Goal: Find specific page/section: Find specific page/section

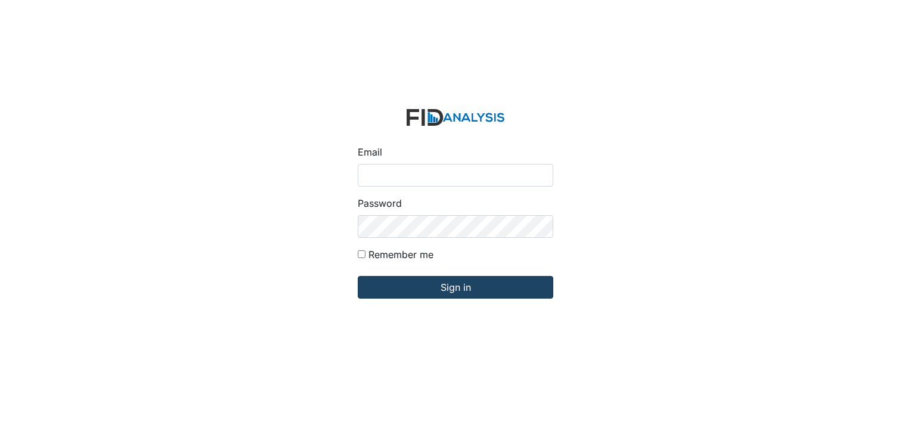
type input "[EMAIL_ADDRESS][DOMAIN_NAME]"
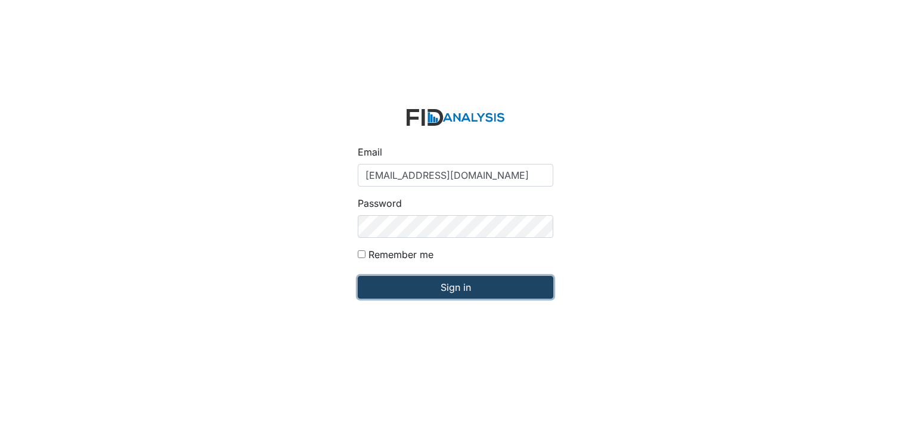
click at [460, 286] on input "Sign in" at bounding box center [456, 287] width 196 height 23
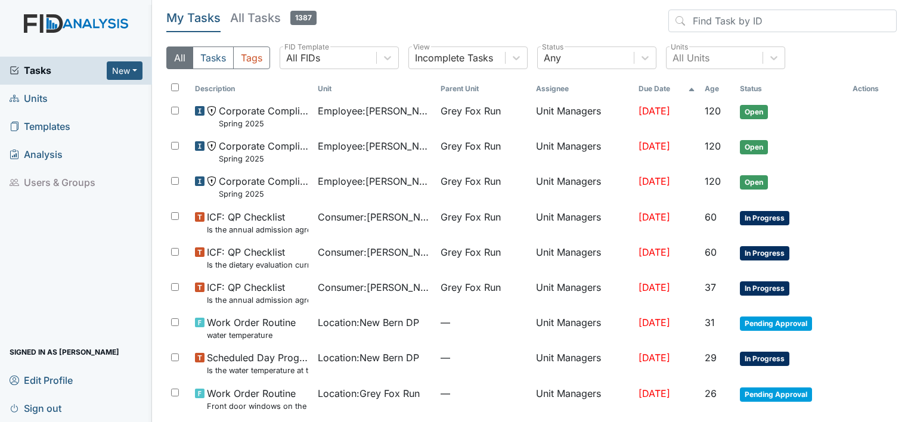
click at [33, 99] on span "Units" at bounding box center [29, 98] width 38 height 18
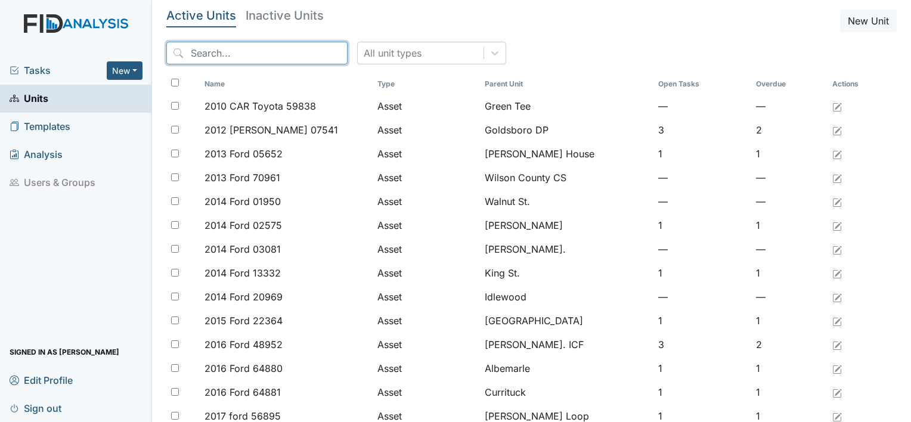
click at [227, 51] on input "search" at bounding box center [256, 53] width 181 height 23
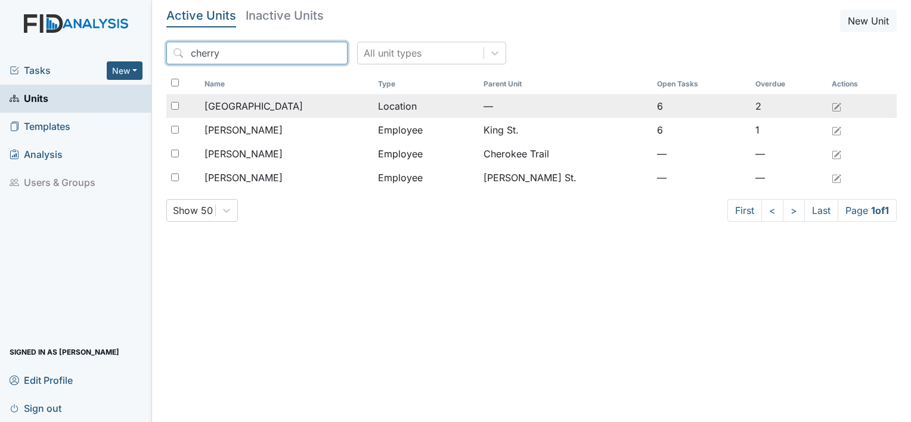
type input "cherry"
click at [244, 105] on span "Cherry Lane" at bounding box center [253, 106] width 98 height 14
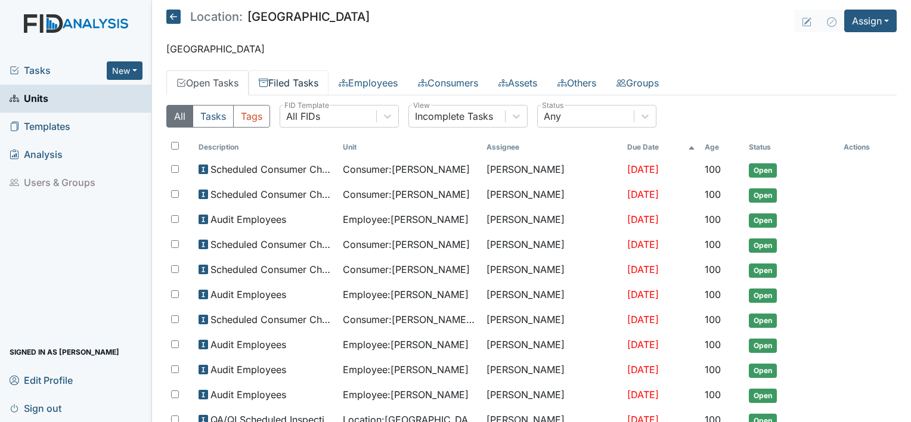
click at [304, 81] on link "Filed Tasks" at bounding box center [289, 82] width 80 height 25
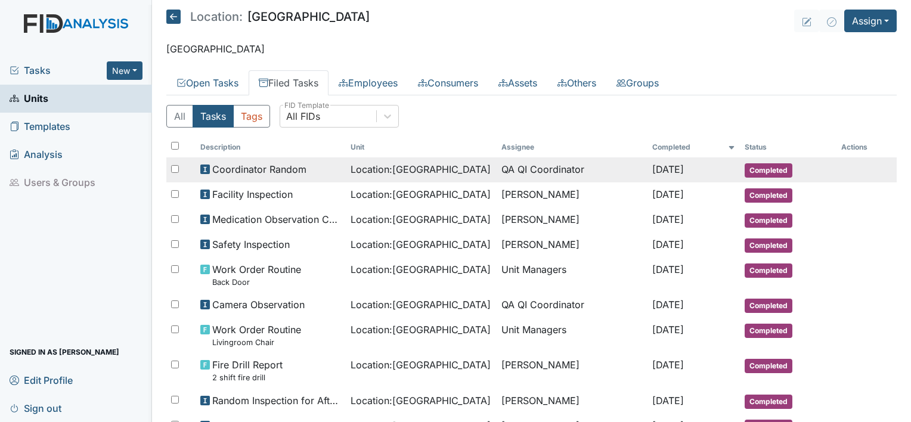
click at [351, 167] on span "Location : Cherry Lane" at bounding box center [421, 169] width 140 height 14
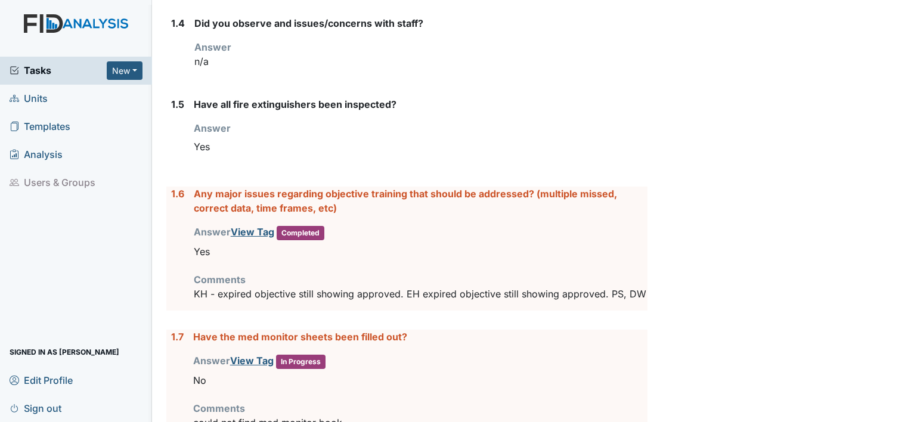
scroll to position [479, 0]
click at [247, 227] on link "View Tag" at bounding box center [253, 231] width 44 height 12
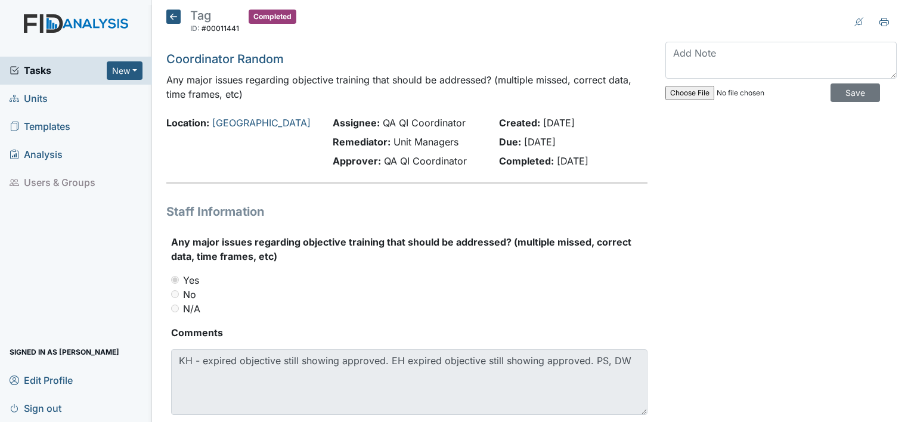
click at [168, 16] on icon at bounding box center [173, 17] width 14 height 14
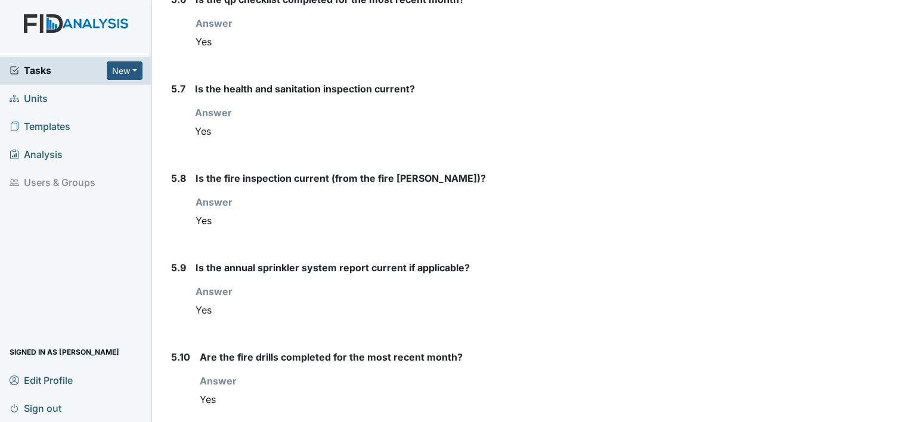
scroll to position [5180, 0]
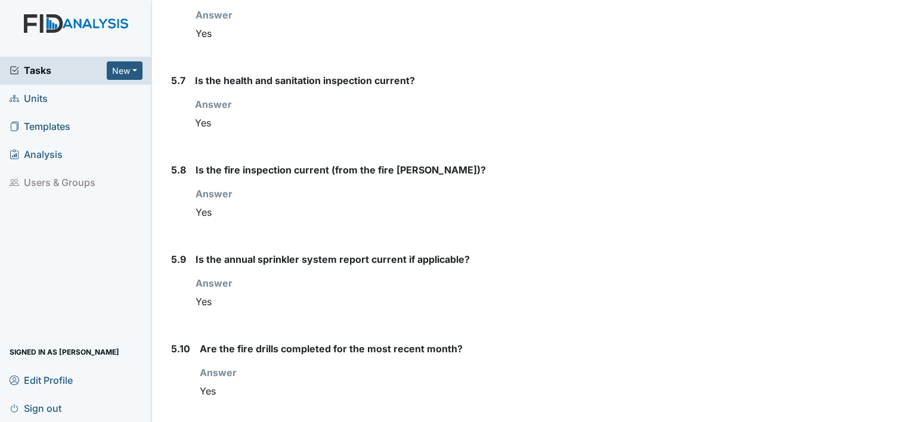
click at [41, 100] on span "Units" at bounding box center [29, 98] width 38 height 18
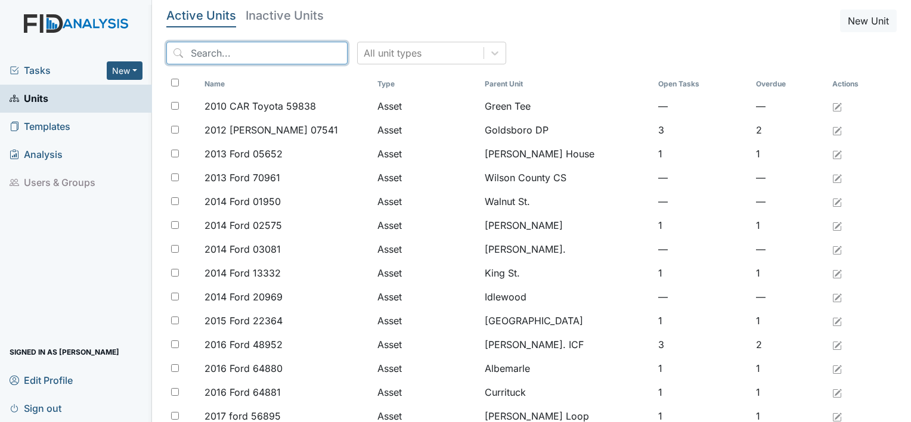
click at [218, 54] on input "search" at bounding box center [256, 53] width 181 height 23
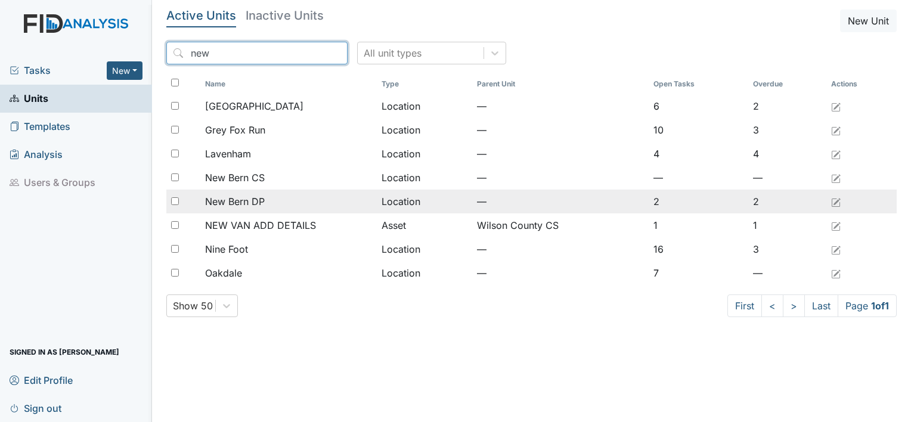
type input "new"
click at [241, 199] on span "New Bern DP" at bounding box center [235, 201] width 60 height 14
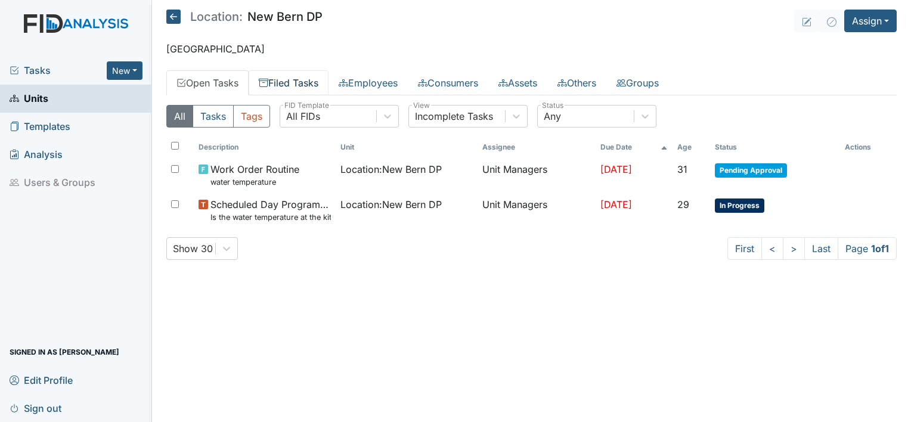
click at [300, 86] on link "Filed Tasks" at bounding box center [289, 82] width 80 height 25
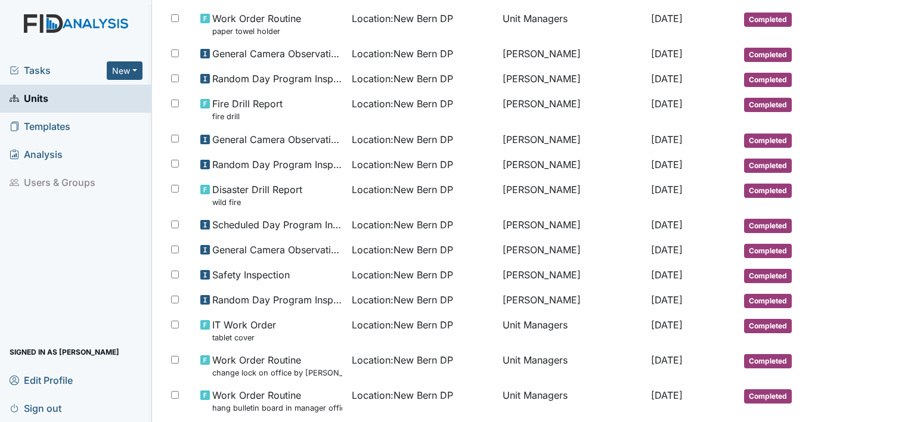
scroll to position [319, 0]
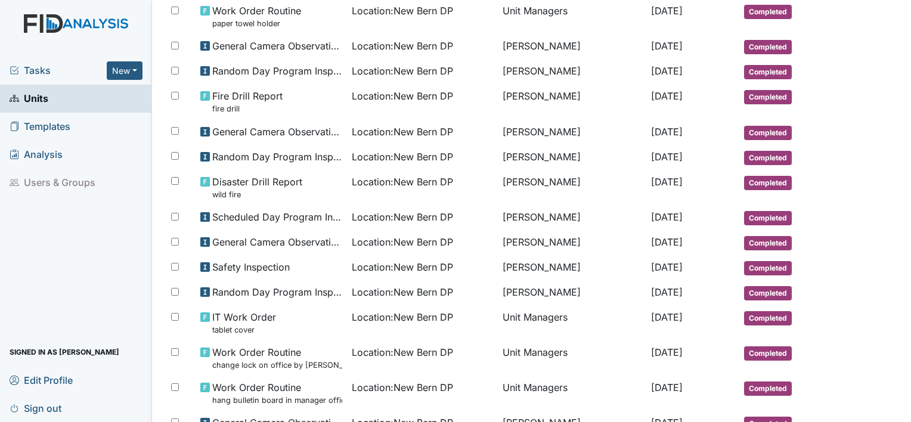
click at [47, 407] on span "Sign out" at bounding box center [36, 408] width 52 height 18
